Goal: Task Accomplishment & Management: Use online tool/utility

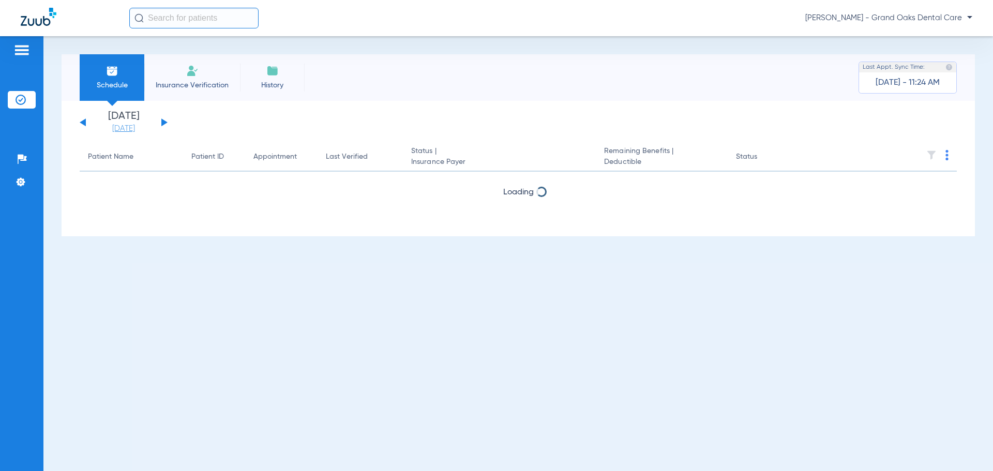
click at [117, 123] on li "[DATE] [DATE]" at bounding box center [124, 122] width 62 height 23
click at [117, 126] on link "[DATE]" at bounding box center [124, 129] width 62 height 10
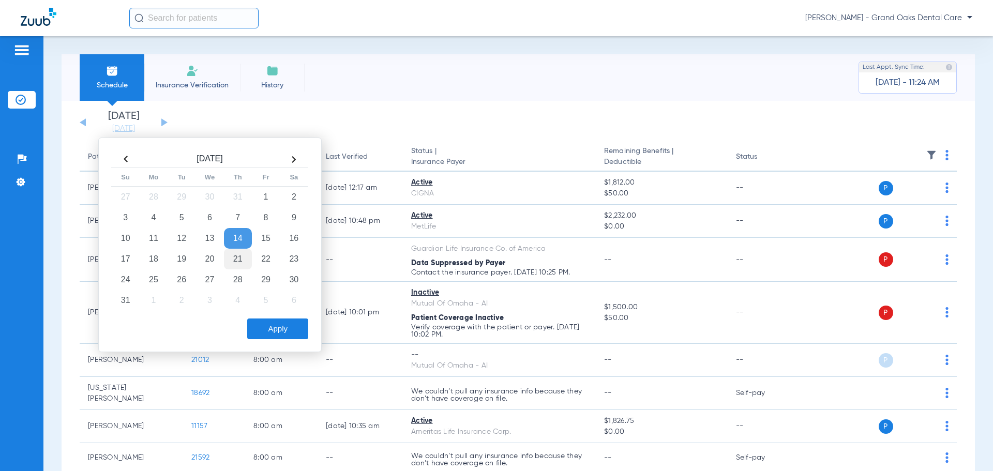
click at [237, 255] on td "21" at bounding box center [238, 259] width 28 height 21
click at [270, 327] on button "Apply" at bounding box center [277, 329] width 61 height 21
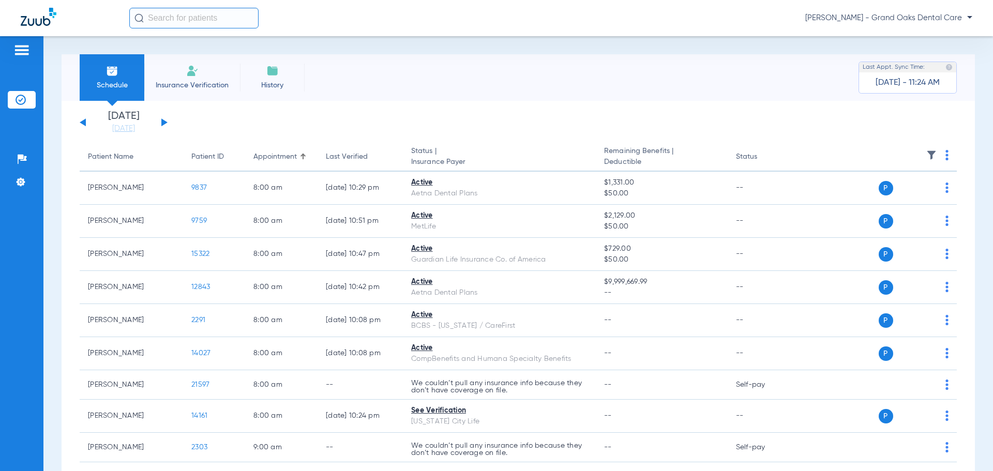
click at [929, 154] on img at bounding box center [932, 155] width 10 height 10
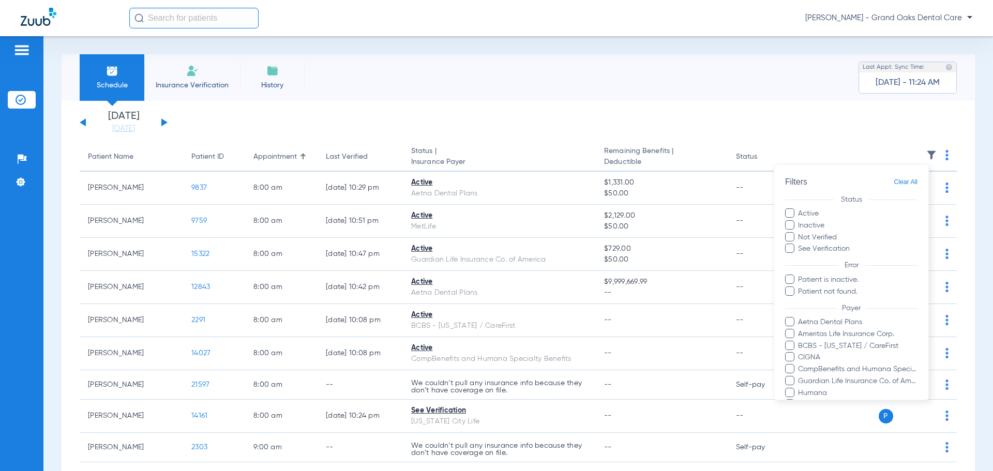
click at [791, 284] on label "Patient is inactive." at bounding box center [851, 280] width 132 height 11
click at [800, 287] on input "Patient is inactive." at bounding box center [800, 287] width 0 height 0
click at [790, 290] on span at bounding box center [789, 291] width 9 height 9
click at [800, 299] on input "Patient not found." at bounding box center [800, 299] width 0 height 0
drag, startPoint x: 789, startPoint y: 248, endPoint x: 791, endPoint y: 239, distance: 9.5
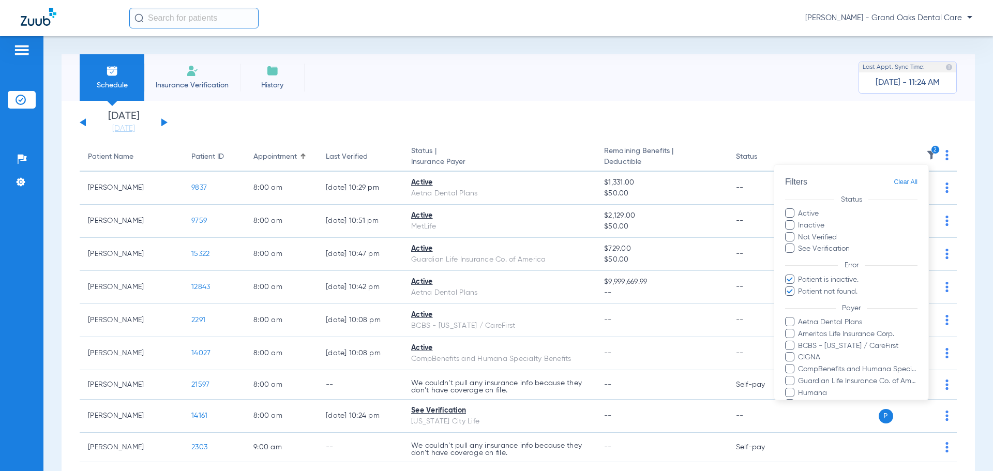
click at [789, 248] on span at bounding box center [789, 248] width 9 height 9
click at [852, 245] on input "See Verification" at bounding box center [852, 245] width 0 height 0
click at [791, 237] on span at bounding box center [789, 236] width 9 height 9
click at [839, 234] on input "Not Verified" at bounding box center [839, 234] width 0 height 0
click at [791, 230] on label "Inactive" at bounding box center [851, 225] width 132 height 11
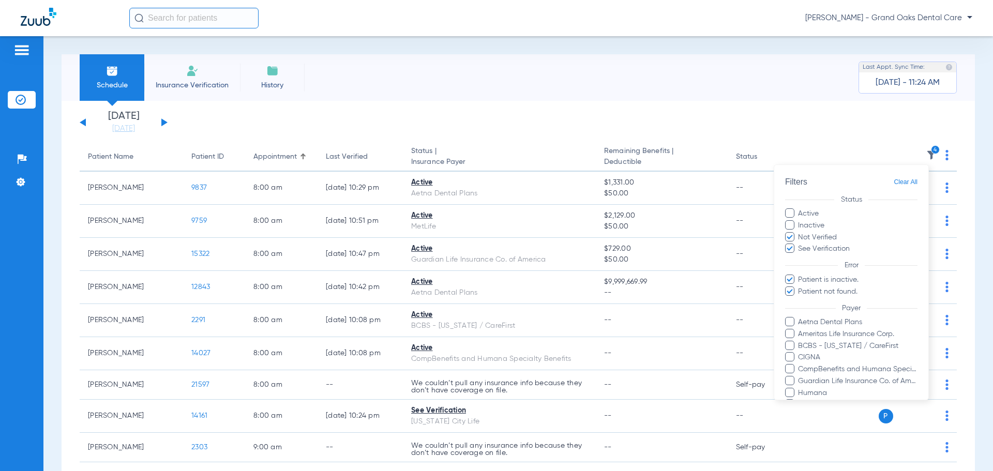
click at [826, 222] on input "Inactive" at bounding box center [826, 222] width 0 height 0
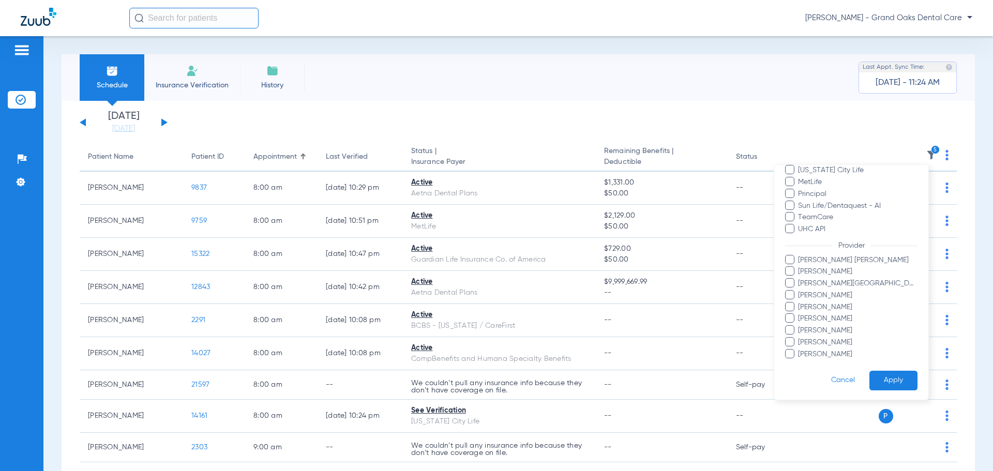
scroll to position [236, 0]
click at [871, 369] on button "Apply" at bounding box center [894, 379] width 48 height 20
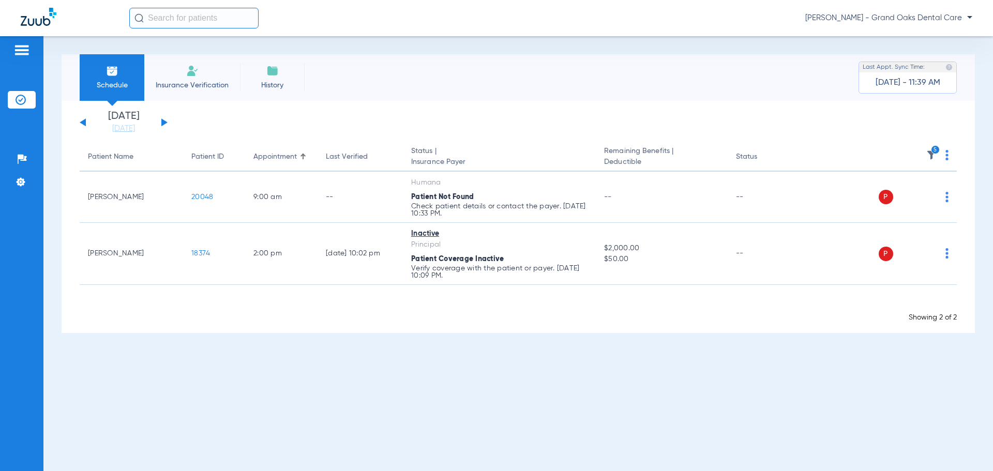
drag, startPoint x: 270, startPoint y: 409, endPoint x: 502, endPoint y: 466, distance: 239.1
click at [271, 409] on div "Schedule Insurance Verification History Last Appt. Sync Time: [DATE] - 11:39 AM…" at bounding box center [518, 253] width 950 height 435
click at [164, 124] on button at bounding box center [164, 122] width 6 height 8
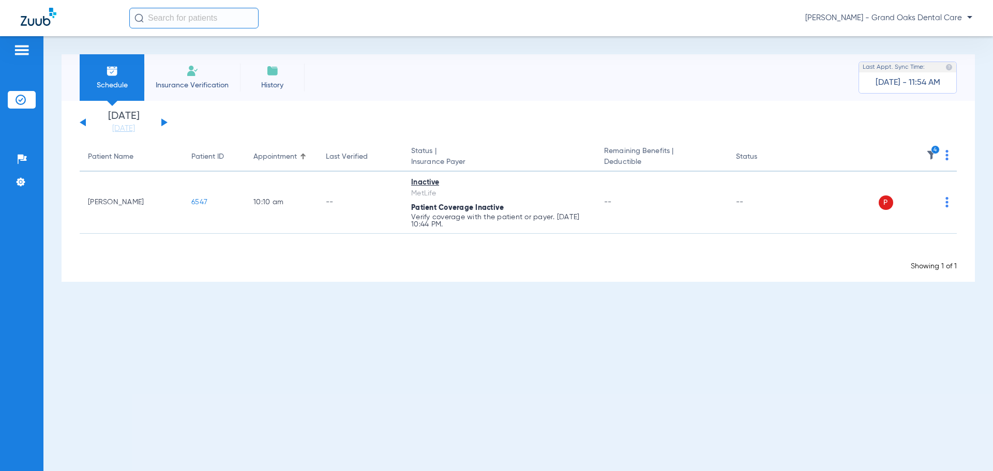
click at [931, 156] on img at bounding box center [932, 155] width 10 height 10
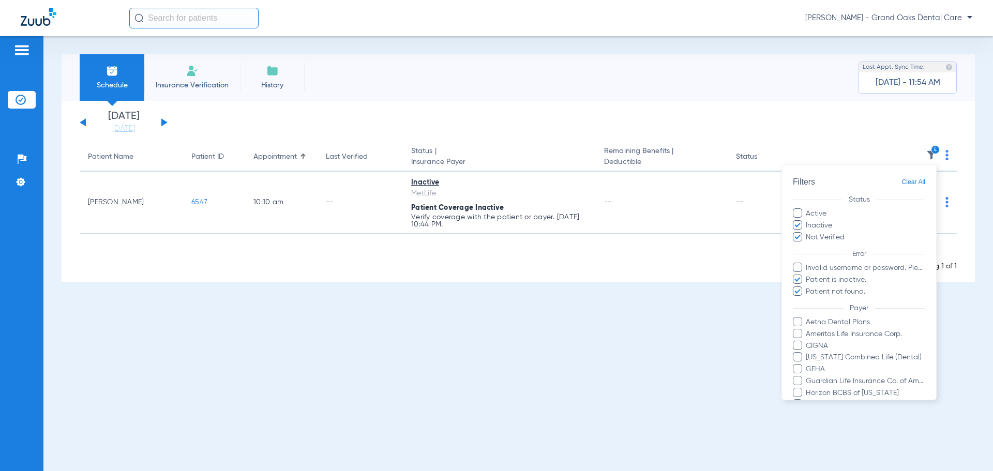
click at [800, 268] on span at bounding box center [797, 267] width 9 height 9
click at [808, 275] on input "Invalid username or password. Please go to Settings > Insurance Verification > …" at bounding box center [808, 275] width 0 height 0
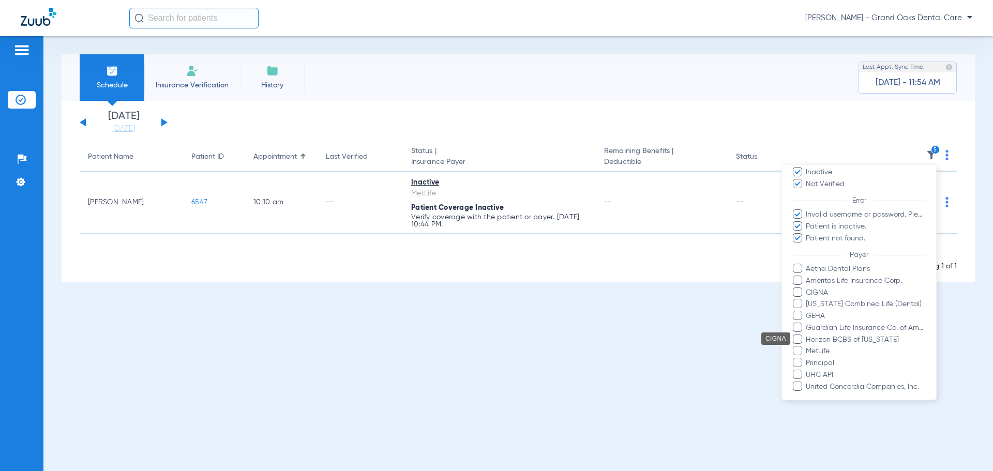
scroll to position [189, 0]
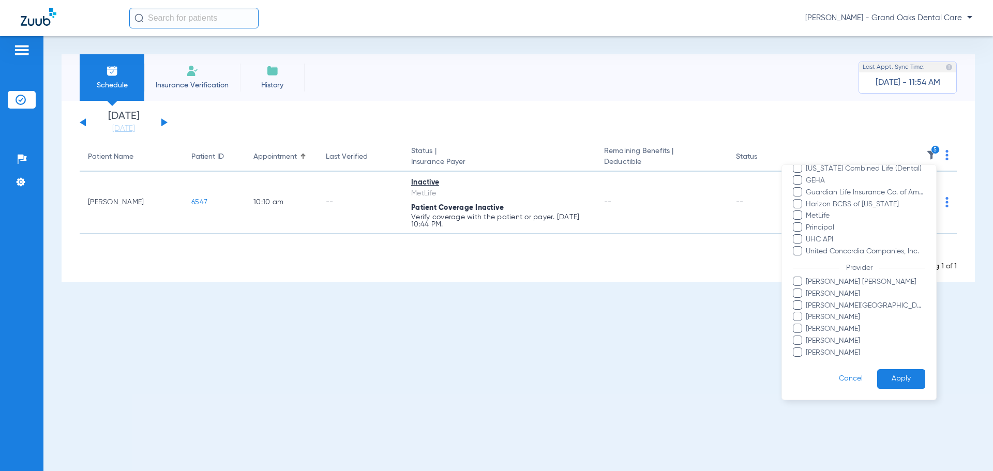
click at [886, 374] on button "Apply" at bounding box center [902, 379] width 48 height 20
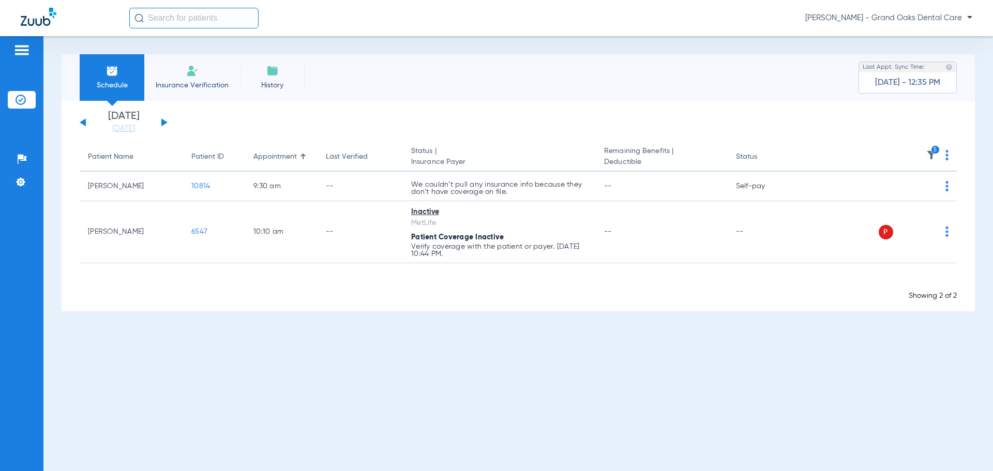
drag, startPoint x: 519, startPoint y: 81, endPoint x: 355, endPoint y: 10, distance: 178.7
click at [507, 76] on div "Schedule Insurance Verification History Last Appt. Sync Time: [DATE] - 12:35 PM" at bounding box center [519, 77] width 914 height 47
